Goal: Information Seeking & Learning: Compare options

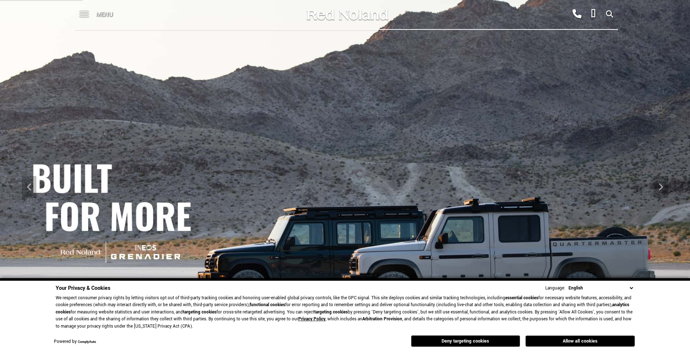
click at [110, 24] on span "Menu" at bounding box center [104, 14] width 17 height 29
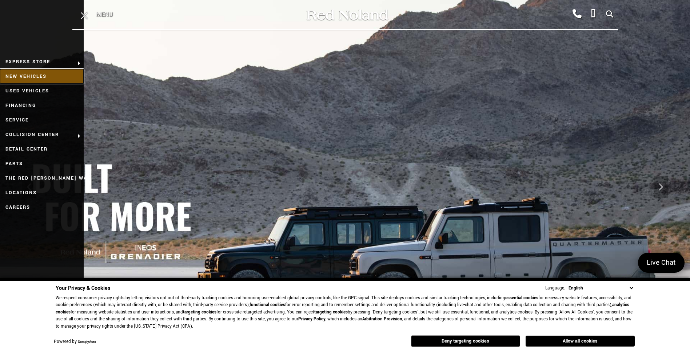
click at [68, 79] on link "New Vehicles" at bounding box center [42, 76] width 84 height 15
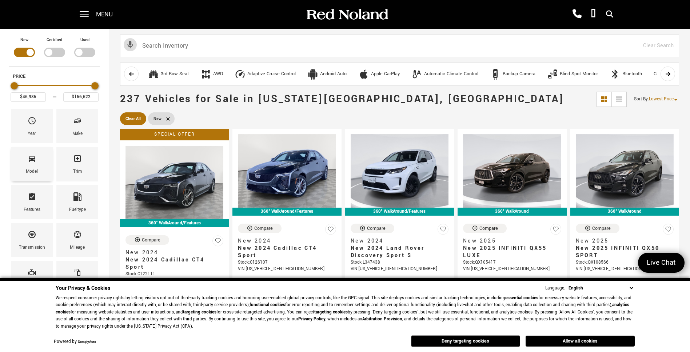
click at [41, 162] on div "Model" at bounding box center [32, 164] width 42 height 34
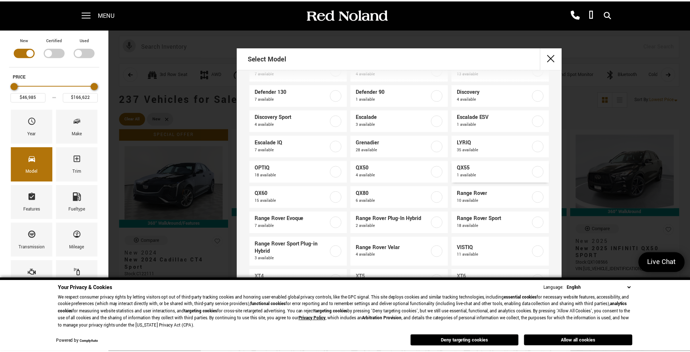
scroll to position [36, 0]
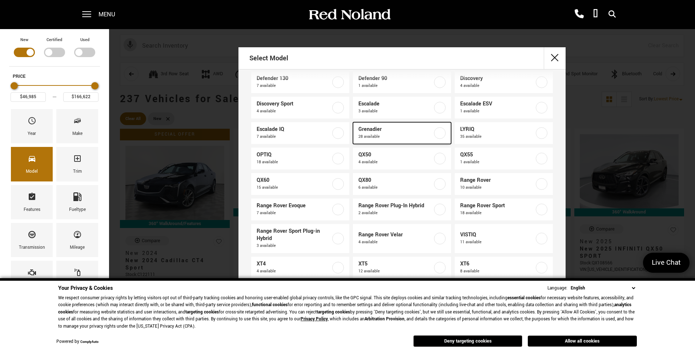
click at [386, 136] on span "28 available" at bounding box center [396, 136] width 74 height 7
type input "$71,999"
type input "$99,640"
checkbox input "true"
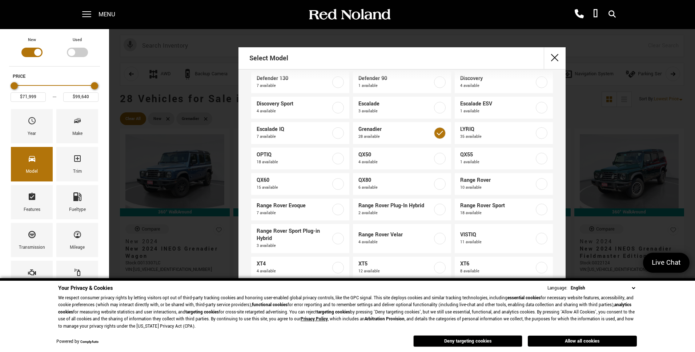
click at [635, 287] on select "English Spanish / Español English / United Kingdom Korean / 한국어 Vietnamese / Ti…" at bounding box center [603, 288] width 68 height 8
click at [539, 343] on button "Allow all cookies" at bounding box center [582, 341] width 109 height 11
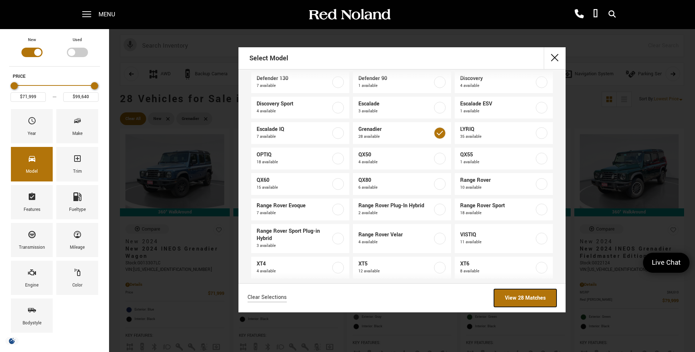
click at [524, 304] on link "View 28 Matches" at bounding box center [525, 298] width 63 height 18
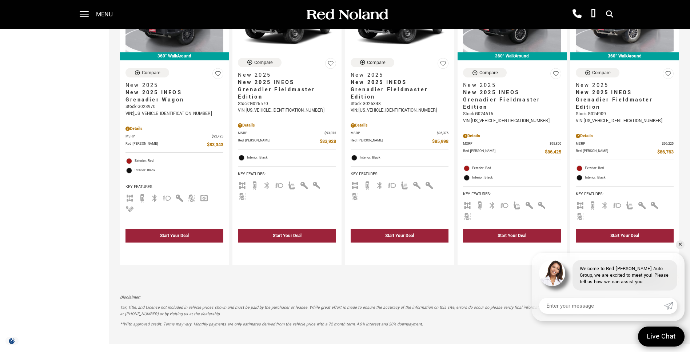
scroll to position [1054, 0]
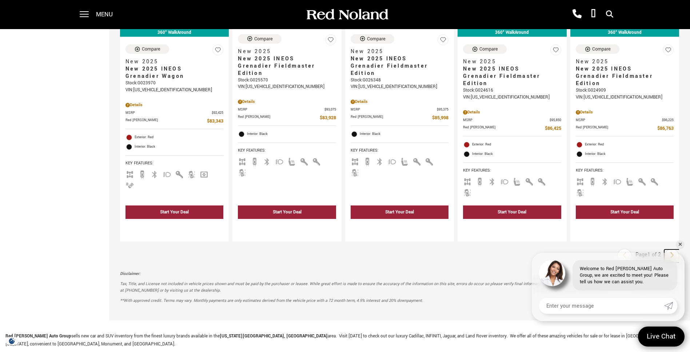
click at [674, 249] on icon "next page" at bounding box center [671, 255] width 5 height 12
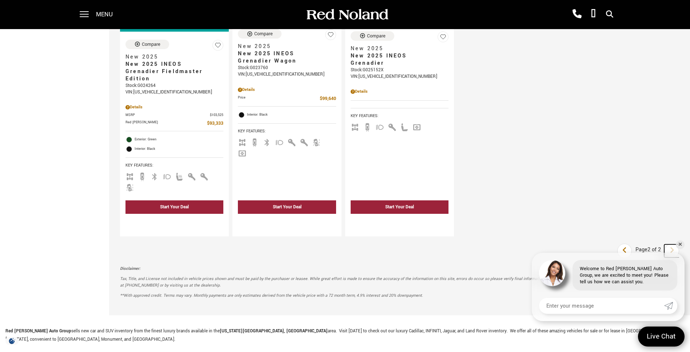
scroll to position [473, 0]
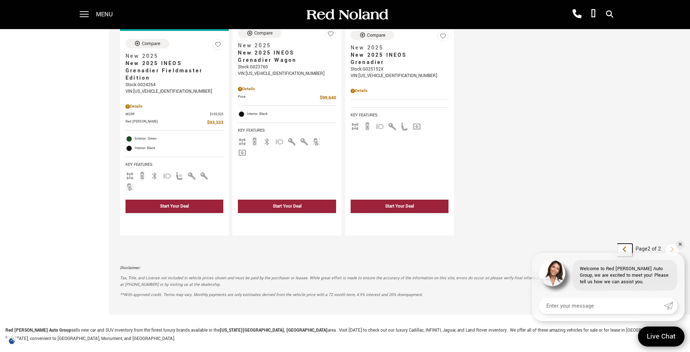
click at [632, 244] on link "Last" at bounding box center [625, 250] width 16 height 13
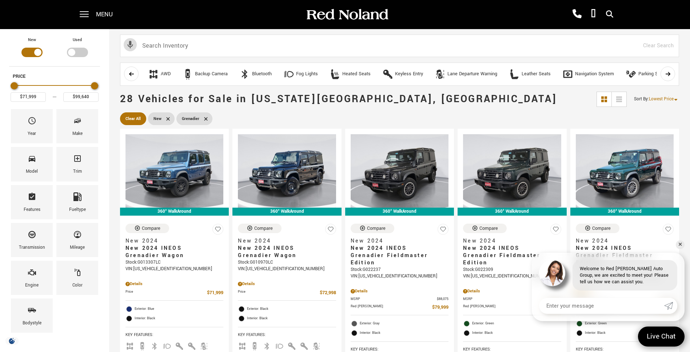
click at [74, 50] on div "Filter by Vehicle Type" at bounding box center [77, 52] width 21 height 9
type input "$70,688"
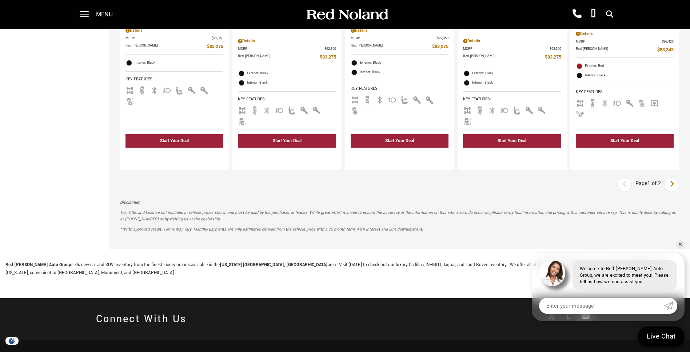
scroll to position [1164, 0]
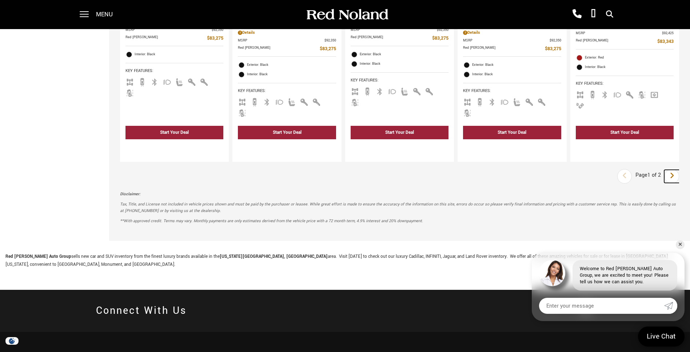
click at [674, 170] on icon "next page" at bounding box center [671, 176] width 5 height 12
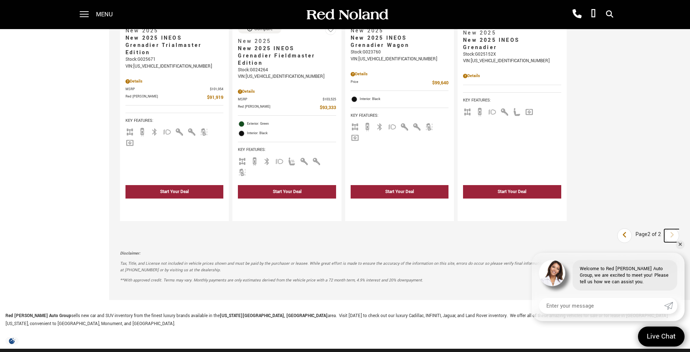
scroll to position [1164, 0]
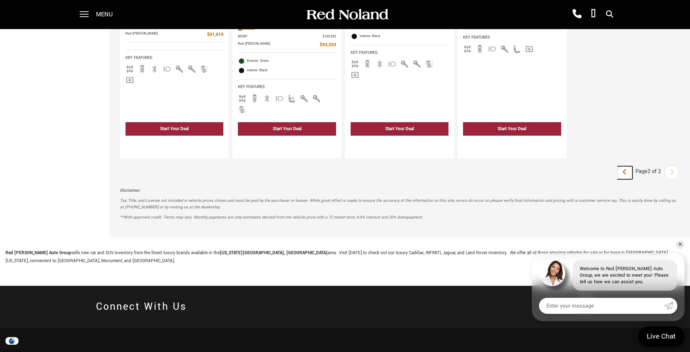
click at [627, 166] on icon "previous page" at bounding box center [624, 172] width 5 height 12
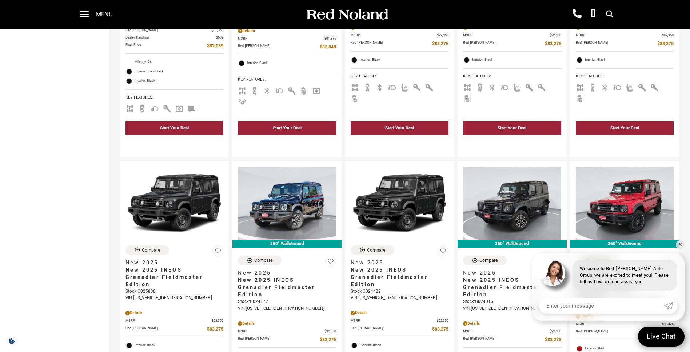
scroll to position [1164, 0]
